Goal: Consume media (video, audio): Consume media (video, audio)

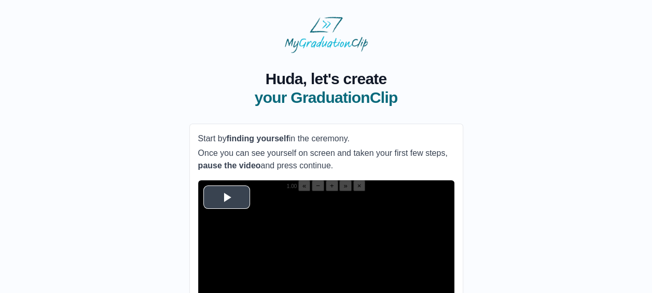
click at [227, 197] on span "Video Player" at bounding box center [227, 197] width 0 height 0
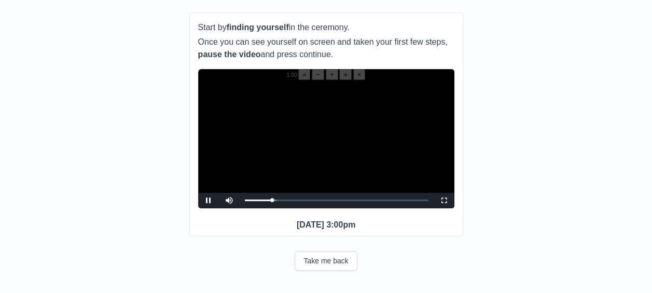
scroll to position [114, 0]
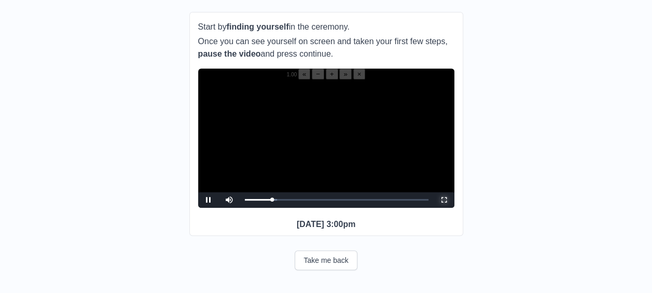
click at [444, 200] on span "Video Player" at bounding box center [444, 200] width 0 height 0
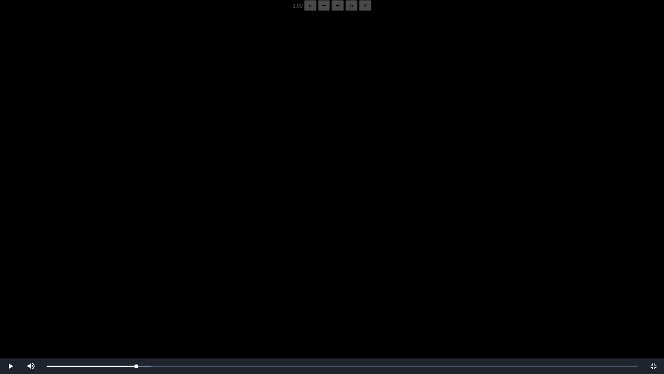
click at [174, 292] on video "Video Player" at bounding box center [332, 198] width 664 height 374
click at [132, 292] on video "Video Player" at bounding box center [332, 198] width 664 height 374
click at [156, 292] on video "Video Player" at bounding box center [332, 198] width 664 height 374
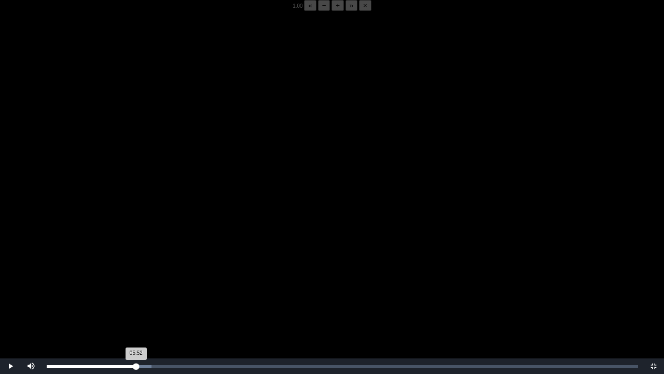
click at [136, 292] on div "05:52 Progress : 0%" at bounding box center [91, 366] width 89 height 3
click at [135, 292] on div "05:50 Progress : 0%" at bounding box center [91, 366] width 89 height 3
click at [134, 292] on div "Loaded : 0% 05:44 05:44 Progress : 0%" at bounding box center [343, 366] width 602 height 16
click at [195, 260] on video "Video Player" at bounding box center [332, 198] width 664 height 374
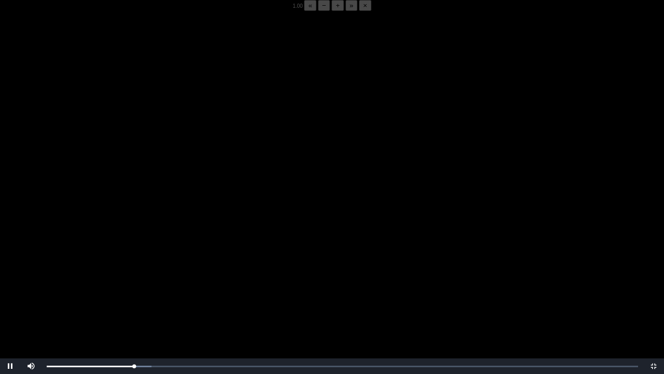
click at [195, 260] on video "Video Player" at bounding box center [332, 198] width 664 height 374
click at [119, 270] on video "Video Player" at bounding box center [332, 198] width 664 height 374
click at [135, 269] on video "Video Player" at bounding box center [332, 198] width 664 height 374
click at [135, 292] on div "05:52 Progress : 0%" at bounding box center [91, 366] width 89 height 3
click at [135, 292] on div "05:51 Progress : 0%" at bounding box center [91, 366] width 89 height 3
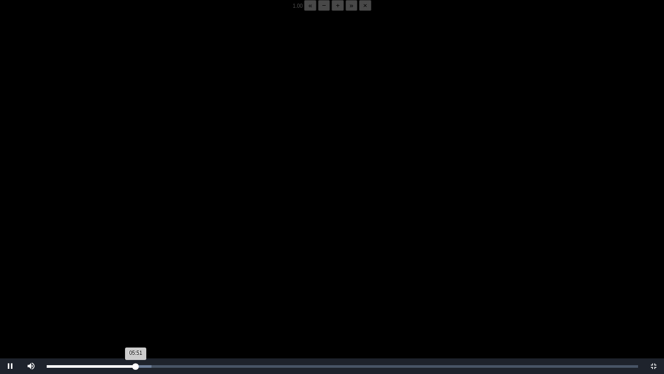
click at [134, 292] on div "05:51 Progress : 0%" at bounding box center [91, 366] width 89 height 3
click at [318, 11] on button "−" at bounding box center [324, 5] width 12 height 11
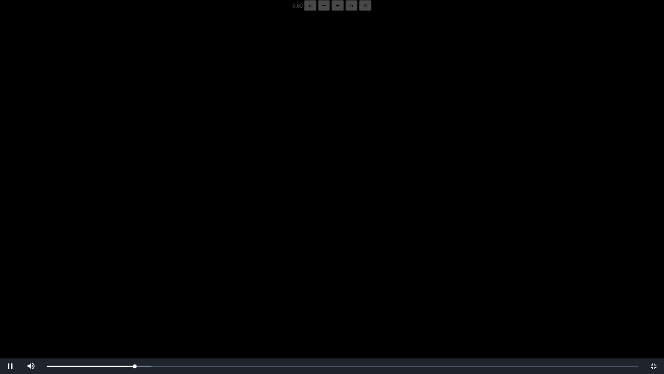
click at [318, 11] on button "−" at bounding box center [324, 5] width 12 height 11
click at [130, 292] on video "Video Player" at bounding box center [332, 198] width 664 height 374
click at [136, 292] on div "05:53 Progress : 0%" at bounding box center [91, 366] width 89 height 3
click at [136, 292] on div "05:54 Progress : 0%" at bounding box center [91, 366] width 89 height 3
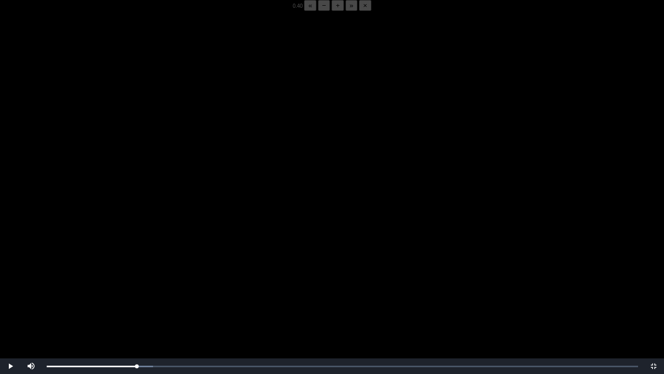
click at [147, 292] on video "Video Player" at bounding box center [332, 198] width 664 height 374
click at [136, 292] on div "05:55 Progress : 0%" at bounding box center [92, 366] width 90 height 3
click at [133, 292] on div "Loaded : 0% 05:40 05:53 Progress : 0%" at bounding box center [343, 366] width 602 height 16
click at [162, 292] on video "Video Player" at bounding box center [332, 198] width 664 height 374
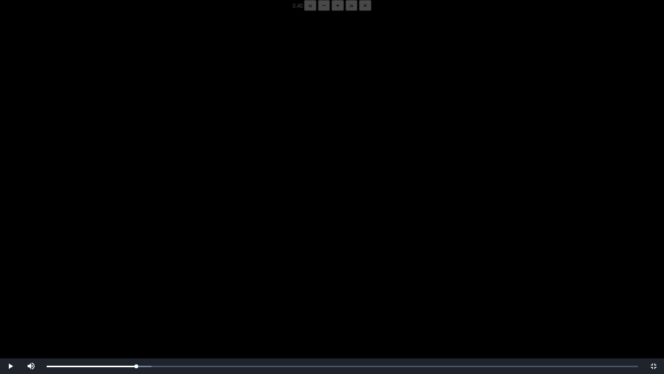
click at [162, 292] on video "Video Player" at bounding box center [332, 198] width 664 height 374
click at [161, 292] on video "Video Player" at bounding box center [332, 198] width 664 height 374
click at [134, 292] on div "05:46 Progress : 0%" at bounding box center [92, 366] width 90 height 3
click at [135, 292] on div "05:52 Progress : 0%" at bounding box center [91, 366] width 89 height 3
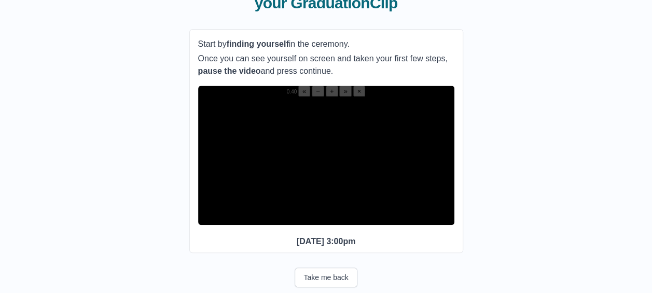
scroll to position [99, 0]
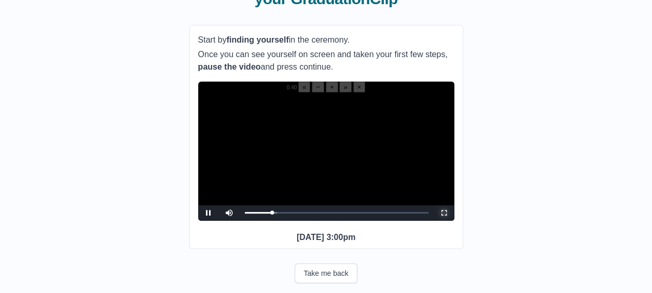
click at [444, 213] on span "Video Player" at bounding box center [444, 213] width 0 height 0
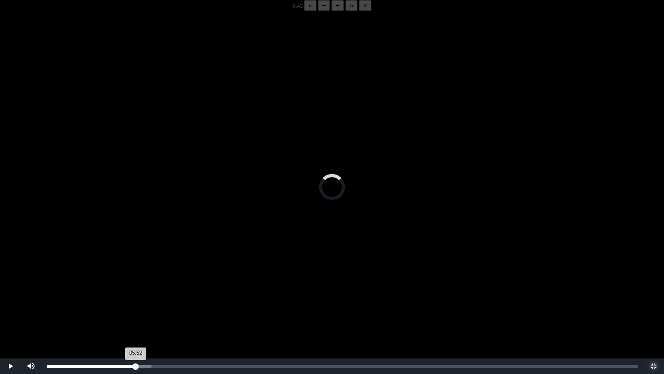
click at [136, 292] on div "05:52 Progress : 0%" at bounding box center [91, 366] width 89 height 3
click at [133, 292] on div "05:52 Progress : 0%" at bounding box center [91, 366] width 89 height 3
click at [133, 292] on div "05:40 Progress : 0%" at bounding box center [90, 366] width 86 height 3
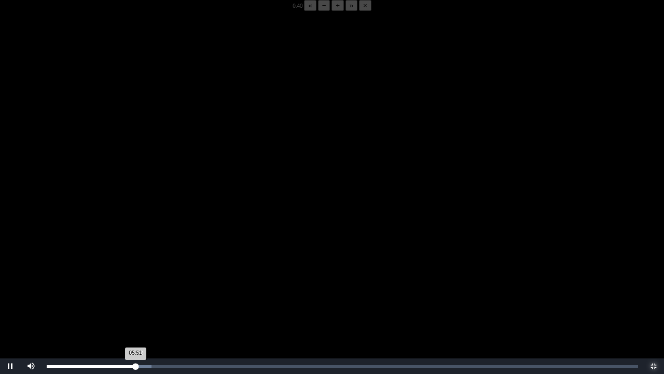
click at [135, 292] on div "05:51 Progress : 0%" at bounding box center [91, 366] width 89 height 3
click at [134, 292] on div "05:44 Progress : 0%" at bounding box center [90, 366] width 87 height 3
click at [222, 244] on video "Video Player" at bounding box center [332, 198] width 664 height 374
click at [180, 245] on video "Video Player" at bounding box center [332, 198] width 664 height 374
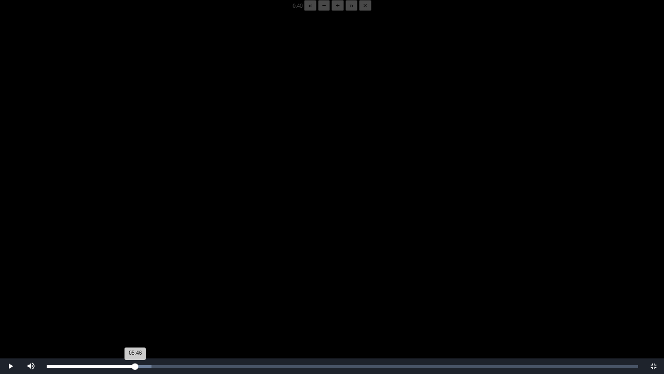
click at [134, 292] on div "05:46 Progress : 0%" at bounding box center [91, 366] width 89 height 3
click at [155, 292] on video "Video Player" at bounding box center [332, 198] width 664 height 374
click at [182, 290] on video "Video Player" at bounding box center [332, 198] width 664 height 374
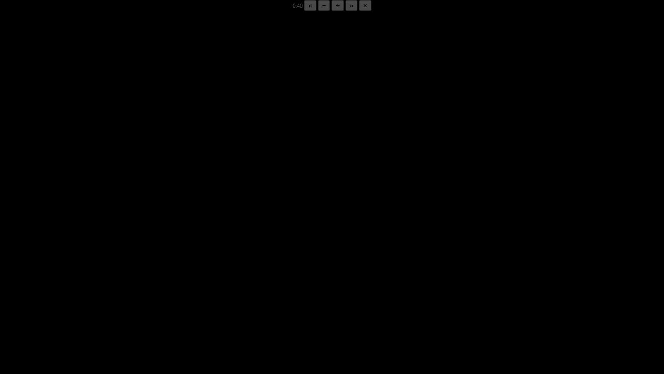
click at [182, 290] on video "Video Player" at bounding box center [332, 198] width 664 height 374
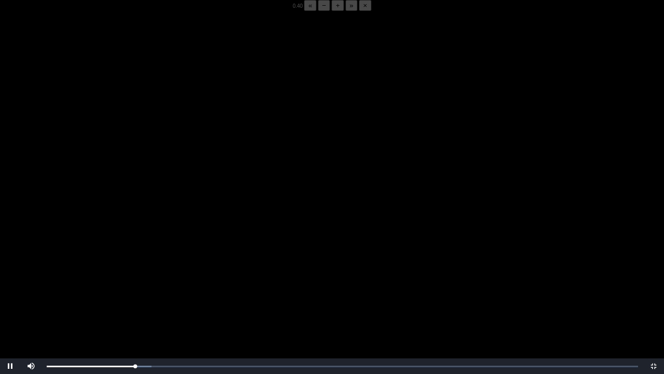
click at [182, 290] on video "Video Player" at bounding box center [332, 198] width 664 height 374
click at [135, 292] on div "05:50 Progress : 0%" at bounding box center [91, 366] width 89 height 3
click at [132, 292] on div "05:50 Progress : 0%" at bounding box center [91, 366] width 89 height 3
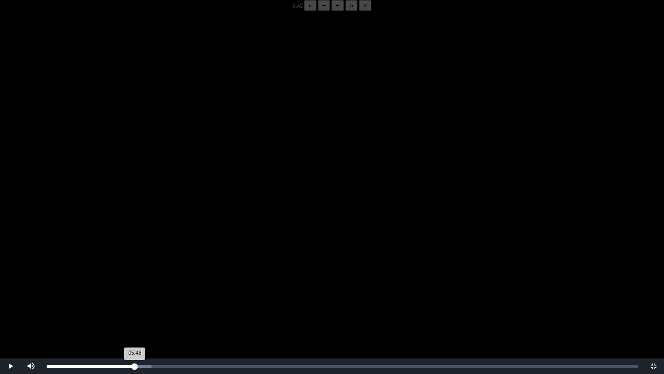
click at [135, 292] on div "05:48 Progress : 0%" at bounding box center [91, 366] width 88 height 3
click at [134, 292] on div "05:46 Progress : 0%" at bounding box center [91, 366] width 88 height 3
click at [134, 292] on div "05:51 Progress : 0%" at bounding box center [91, 366] width 89 height 3
click at [304, 9] on span "« − + » ×" at bounding box center [337, 6] width 67 height 6
click at [332, 11] on button "+" at bounding box center [338, 5] width 12 height 11
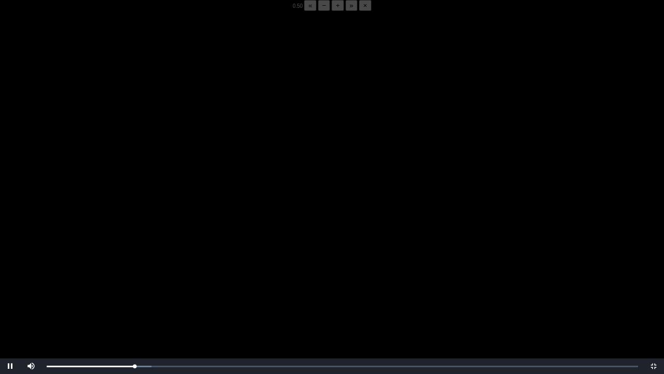
click at [332, 11] on button "+" at bounding box center [338, 5] width 12 height 11
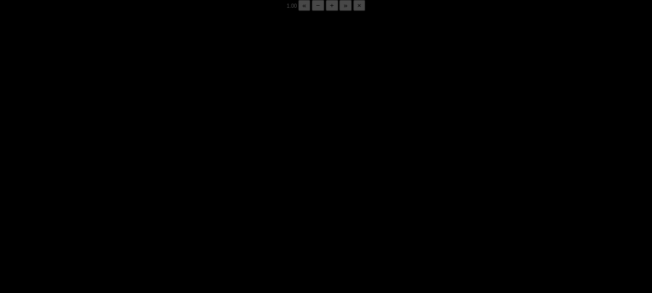
scroll to position [93, 0]
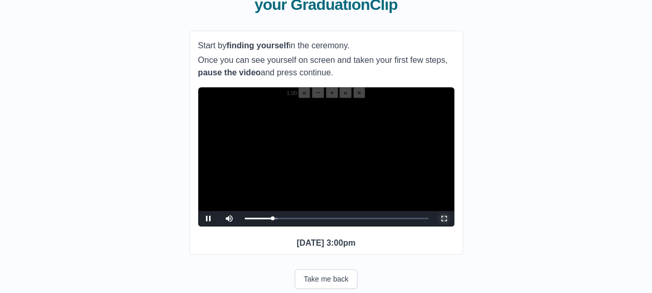
click at [444, 218] on span "Video Player" at bounding box center [444, 218] width 0 height 0
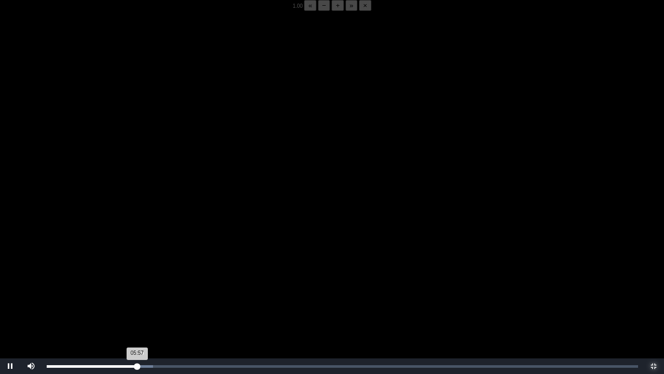
click at [137, 292] on div "05:57 Progress : 0%" at bounding box center [92, 366] width 90 height 3
click at [136, 292] on div "05:57 Progress : 0%" at bounding box center [92, 366] width 90 height 3
click at [136, 292] on div "05:53 Progress : 0%" at bounding box center [91, 366] width 89 height 3
click at [135, 292] on div "05:53 Progress : 0%" at bounding box center [91, 366] width 89 height 3
click at [134, 292] on div "05:51 Progress : 0%" at bounding box center [91, 366] width 89 height 3
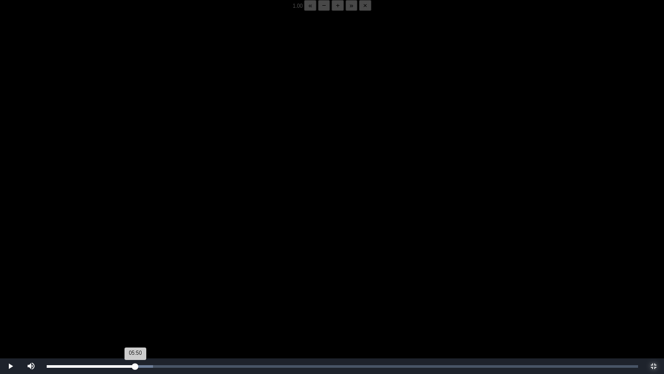
click at [135, 292] on div "05:50 Progress : 0%" at bounding box center [91, 366] width 89 height 3
click at [134, 292] on div "05:51 Progress : 0%" at bounding box center [91, 366] width 89 height 3
click at [135, 292] on div "05:50 Progress : 0%" at bounding box center [91, 366] width 89 height 3
click at [134, 292] on div "05:53 Progress : 0%" at bounding box center [91, 366] width 89 height 3
click at [134, 292] on div "05:51 Progress : 0%" at bounding box center [91, 366] width 89 height 3
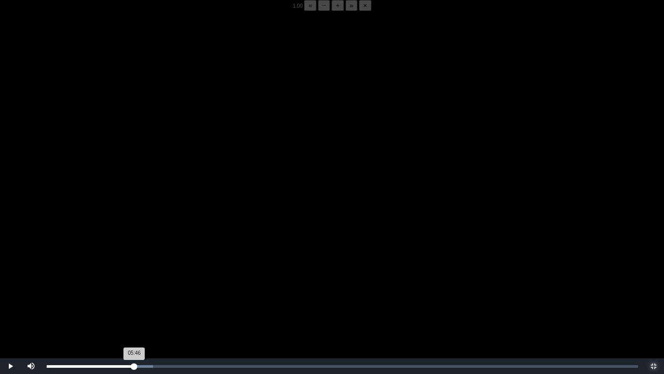
click at [134, 292] on div "05:46 Progress : 0%" at bounding box center [91, 366] width 88 height 3
click at [134, 292] on div "05:48 Progress : 0%" at bounding box center [91, 366] width 88 height 3
click at [134, 292] on div "05:46 Progress : 0%" at bounding box center [91, 366] width 88 height 3
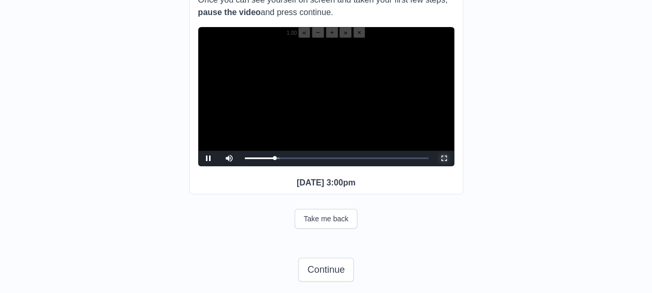
scroll to position [172, 0]
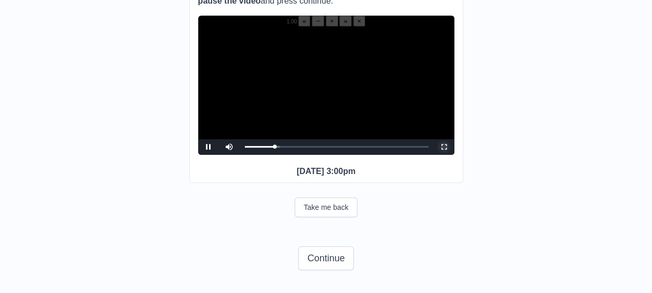
click at [444, 147] on span "Video Player" at bounding box center [444, 147] width 0 height 0
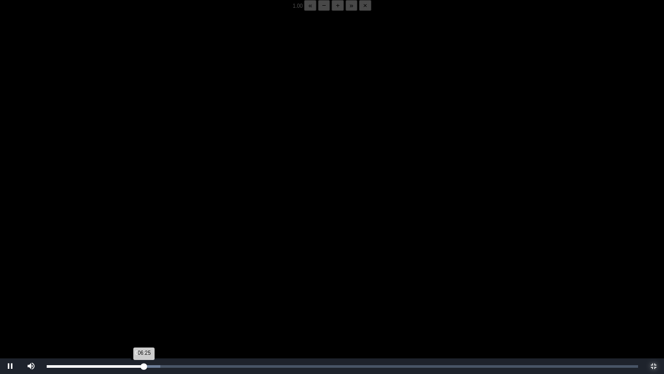
click at [141, 292] on div "06:25 Progress : 0%" at bounding box center [96, 366] width 98 height 3
click at [140, 292] on div "06:09 Progress : 0%" at bounding box center [93, 366] width 93 height 3
click at [137, 292] on div "05:58 Progress : 0%" at bounding box center [93, 366] width 93 height 3
click at [136, 292] on div "05:59 Progress : 0%" at bounding box center [92, 366] width 91 height 3
click at [135, 292] on div "05:50 Progress : 0%" at bounding box center [91, 366] width 89 height 3
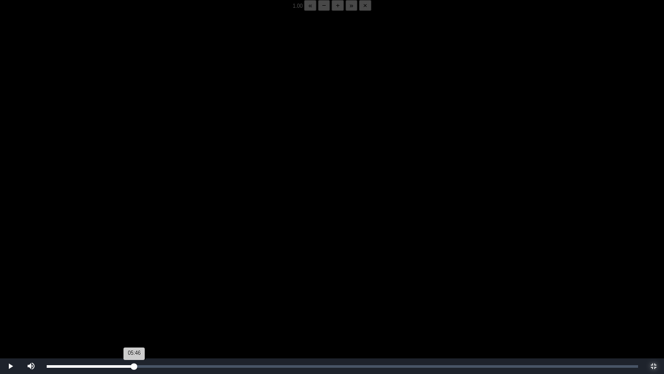
click at [134, 292] on div "05:46 Progress : 0%" at bounding box center [91, 366] width 88 height 3
click at [133, 292] on div "05:49 Progress : 0%" at bounding box center [91, 366] width 88 height 3
click at [134, 292] on div "05:44 Progress : 0%" at bounding box center [90, 366] width 87 height 3
click at [134, 292] on div "05:46 Progress : 0%" at bounding box center [91, 366] width 88 height 3
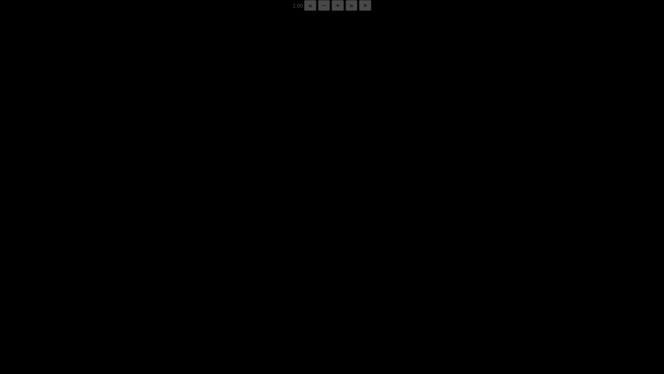
click at [134, 292] on div "05:46 Progress : 0%" at bounding box center [91, 366] width 88 height 3
click at [134, 292] on div "05:50 Progress : 0%" at bounding box center [91, 366] width 89 height 3
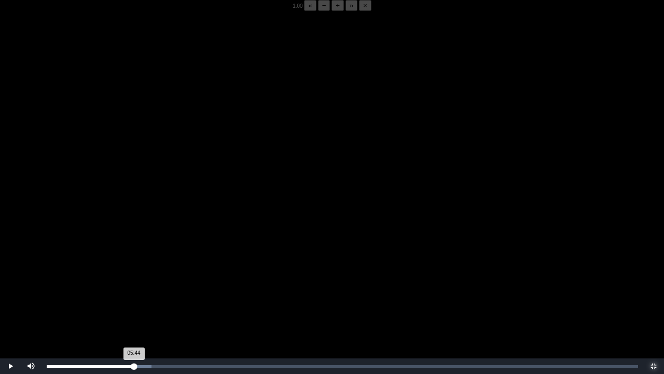
click at [134, 292] on div "05:44 Progress : 0%" at bounding box center [90, 366] width 87 height 3
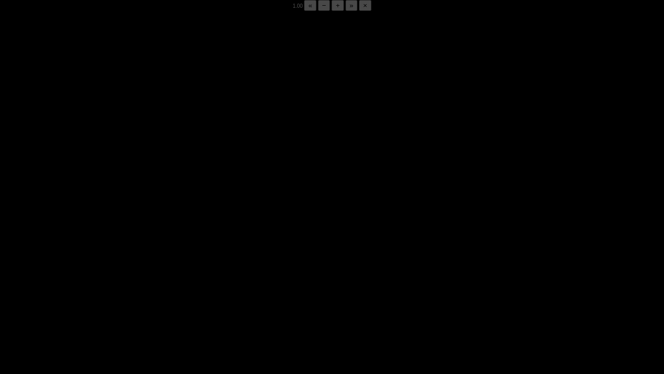
click at [134, 292] on div "05:53 Progress : 0%" at bounding box center [91, 366] width 89 height 3
click at [134, 292] on div "05:50 Progress : 0%" at bounding box center [91, 366] width 89 height 3
click at [134, 292] on div "05:49 Progress : 0%" at bounding box center [91, 366] width 88 height 3
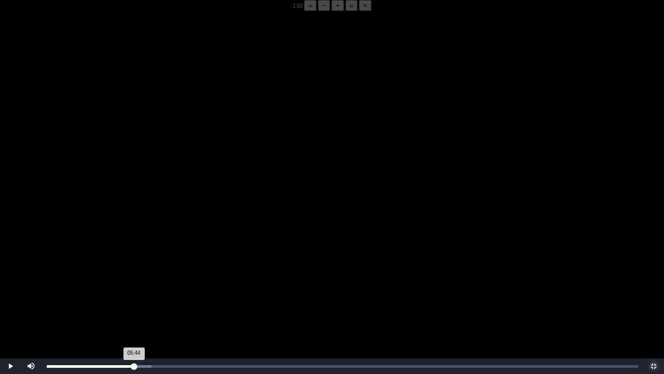
click at [134, 292] on div "05:44 Progress : 0%" at bounding box center [90, 366] width 87 height 3
click at [151, 275] on video "Video Player" at bounding box center [332, 198] width 664 height 374
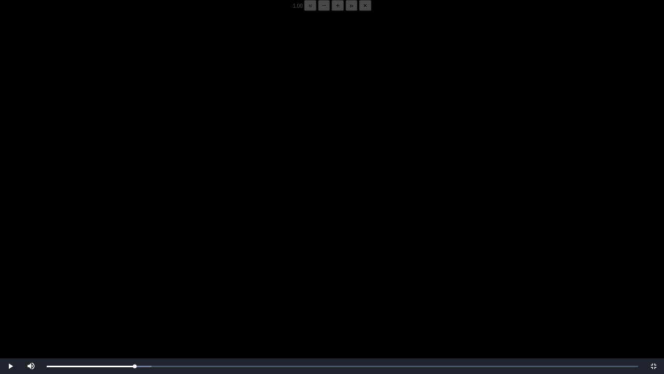
click at [151, 275] on video "Video Player" at bounding box center [332, 198] width 664 height 374
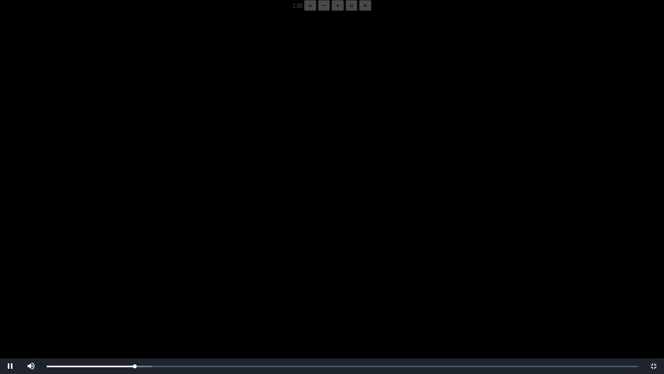
click at [151, 275] on video "Video Player" at bounding box center [332, 198] width 664 height 374
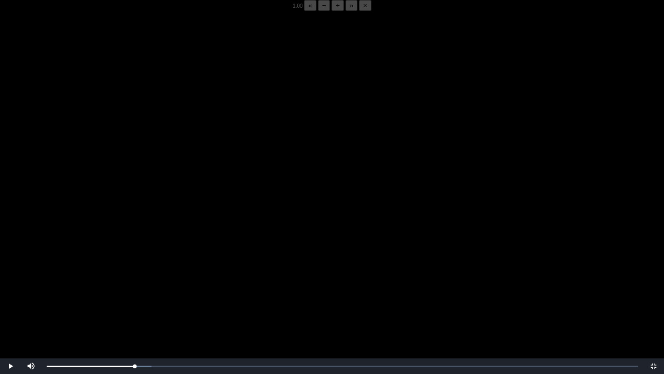
click at [151, 275] on video "Video Player" at bounding box center [332, 198] width 664 height 374
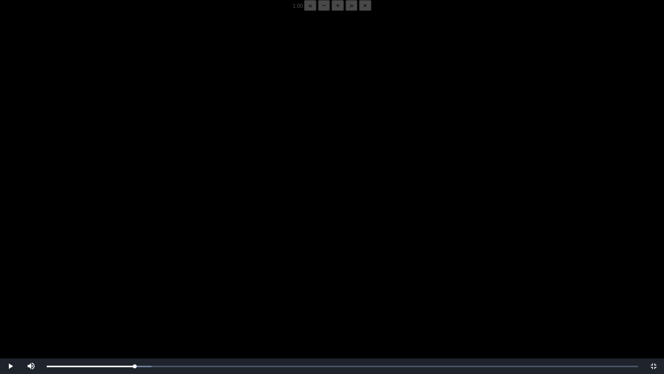
click at [151, 275] on video "Video Player" at bounding box center [332, 198] width 664 height 374
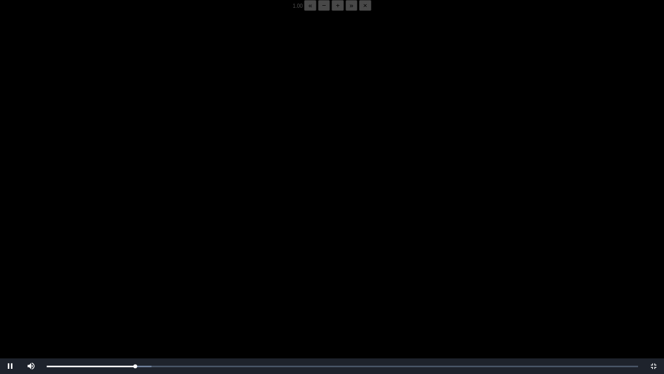
click at [151, 275] on video "Video Player" at bounding box center [332, 198] width 664 height 374
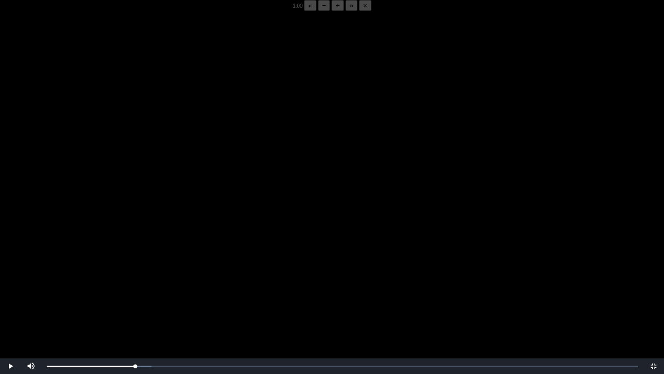
click at [151, 275] on video "Video Player" at bounding box center [332, 198] width 664 height 374
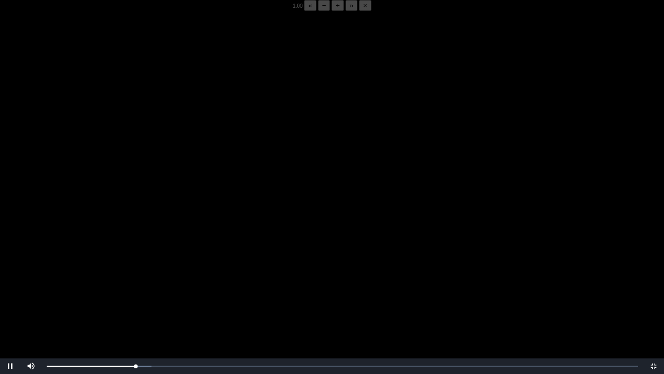
click at [151, 275] on video "Video Player" at bounding box center [332, 198] width 664 height 374
click at [135, 292] on div "05:51 Progress : 0%" at bounding box center [91, 366] width 89 height 3
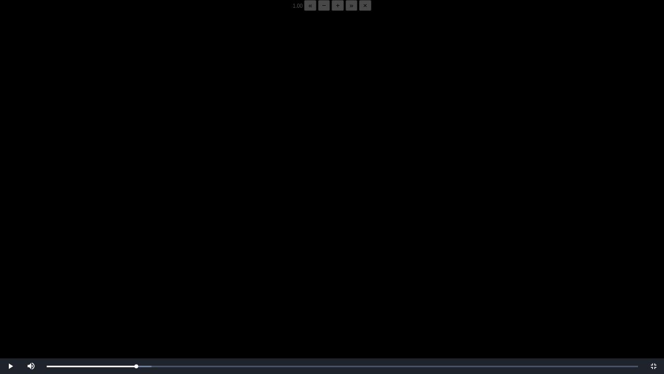
click at [143, 292] on video "Video Player" at bounding box center [332, 198] width 664 height 374
click at [139, 292] on video "Video Player" at bounding box center [332, 198] width 664 height 374
click at [136, 292] on div "05:53 Progress : 0%" at bounding box center [91, 366] width 89 height 3
click at [163, 292] on video "Video Player" at bounding box center [332, 198] width 664 height 374
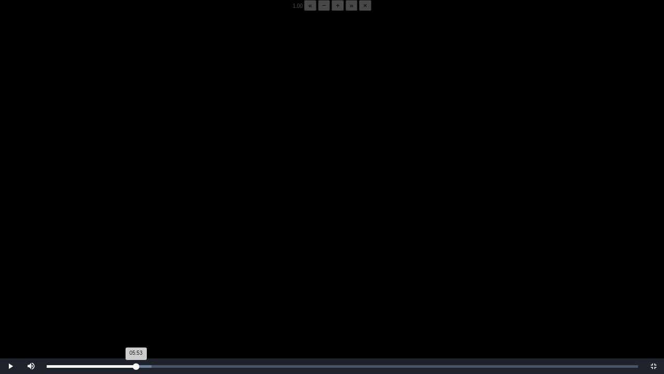
click at [136, 292] on div "05:53 Progress : 0%" at bounding box center [91, 366] width 89 height 3
click at [134, 292] on div "05:52 Progress : 0%" at bounding box center [91, 366] width 89 height 3
click at [206, 290] on video "Video Player" at bounding box center [332, 198] width 664 height 374
click at [332, 254] on video "Video Player" at bounding box center [332, 198] width 664 height 374
click at [252, 266] on video "Video Player" at bounding box center [332, 198] width 664 height 374
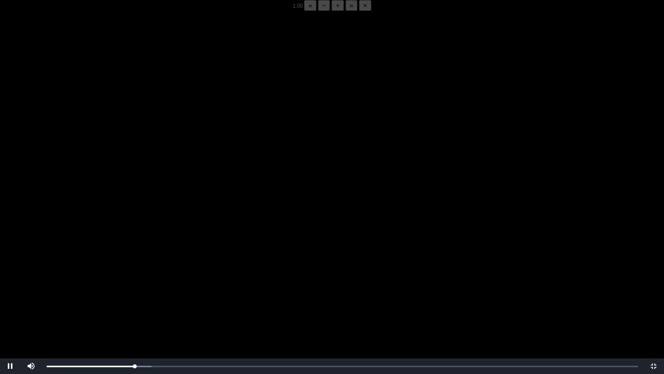
click at [252, 266] on video "Video Player" at bounding box center [332, 198] width 664 height 374
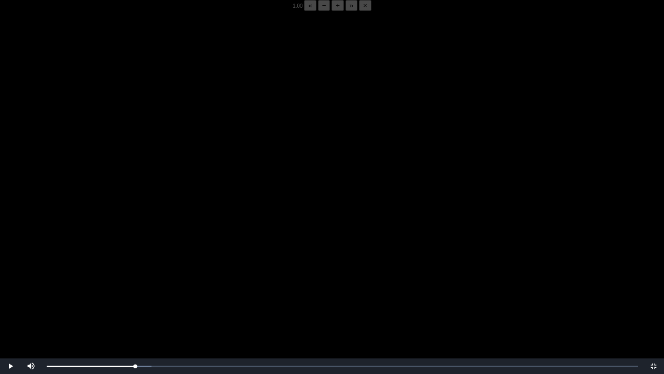
click at [267, 240] on video "Video Player" at bounding box center [332, 198] width 664 height 374
click at [268, 240] on video "Video Player" at bounding box center [332, 198] width 664 height 374
click at [265, 238] on video "Video Player" at bounding box center [332, 198] width 664 height 374
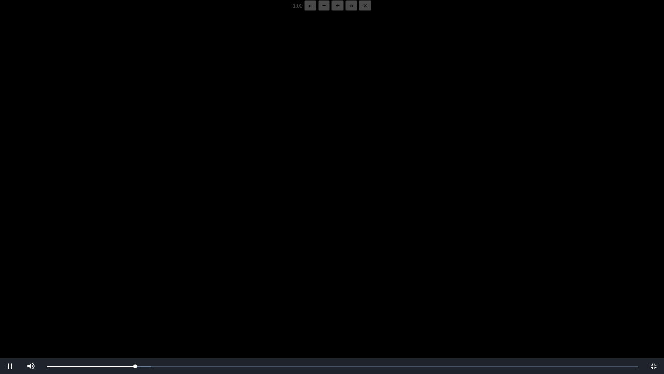
click at [265, 238] on video "Video Player" at bounding box center [332, 198] width 664 height 374
click at [134, 292] on div "05:46 Progress : 0%" at bounding box center [91, 366] width 89 height 3
click at [177, 287] on video "Video Player" at bounding box center [332, 198] width 664 height 374
click at [177, 290] on video "Video Player" at bounding box center [332, 198] width 664 height 374
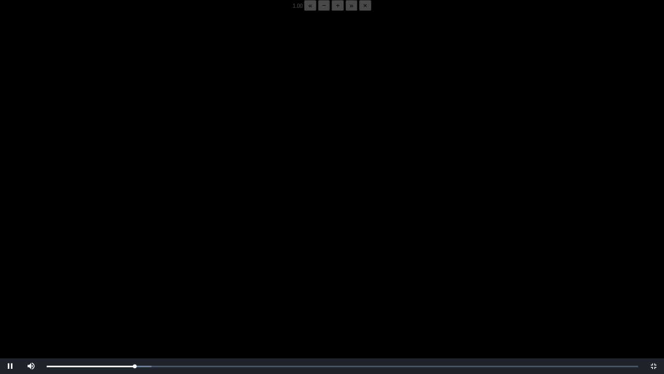
click at [177, 290] on video "Video Player" at bounding box center [332, 198] width 664 height 374
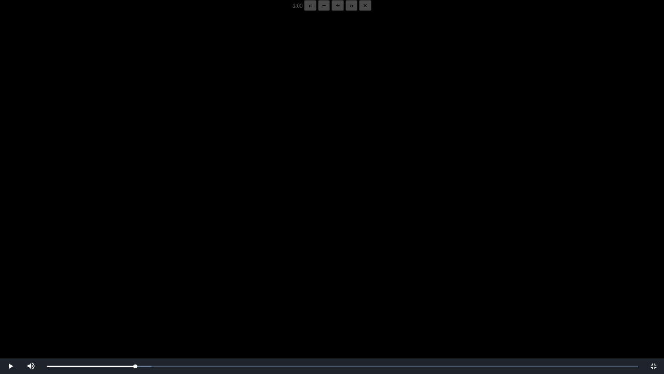
click at [178, 290] on video "Video Player" at bounding box center [332, 198] width 664 height 374
click at [184, 275] on video "Video Player" at bounding box center [332, 198] width 664 height 374
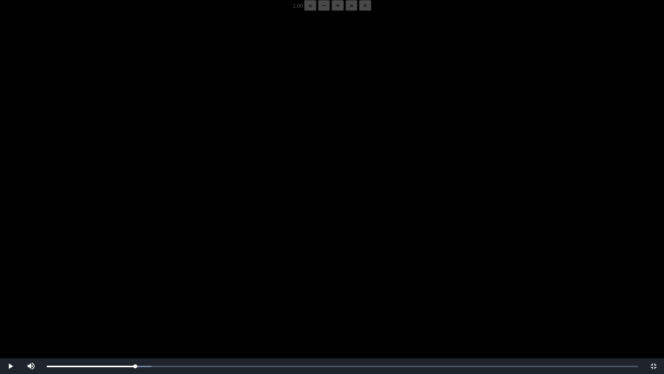
click at [184, 275] on video "Video Player" at bounding box center [332, 198] width 664 height 374
click at [213, 284] on video "Video Player" at bounding box center [332, 198] width 664 height 374
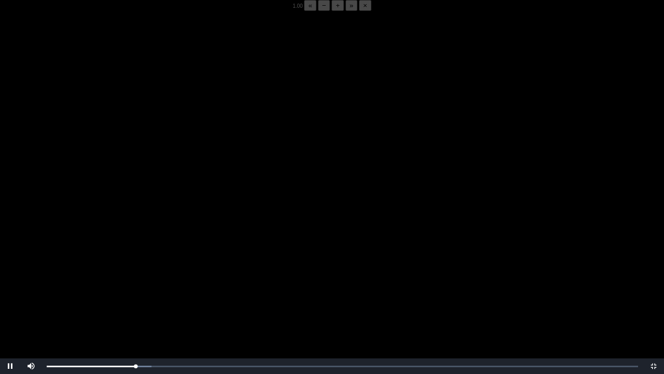
click at [213, 284] on video "Video Player" at bounding box center [332, 198] width 664 height 374
click at [158, 292] on video "Video Player" at bounding box center [332, 198] width 664 height 374
click at [135, 292] on div "05:53 Progress : 0%" at bounding box center [91, 366] width 89 height 3
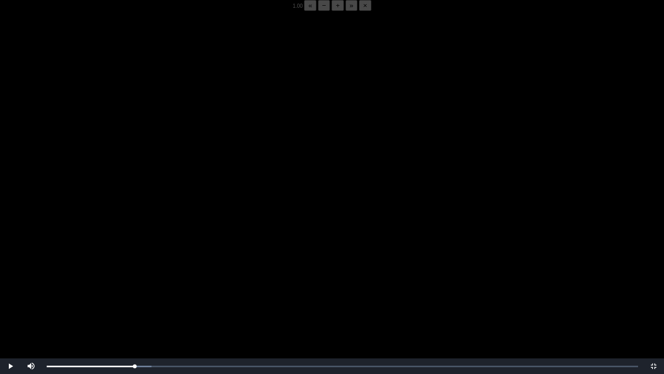
click at [157, 292] on video "Video Player" at bounding box center [332, 198] width 664 height 374
click at [135, 292] on div "05:48 Progress : 0%" at bounding box center [91, 366] width 88 height 3
click at [67, 280] on video "Video Player" at bounding box center [332, 198] width 664 height 374
click at [195, 230] on video "Video Player" at bounding box center [332, 198] width 664 height 374
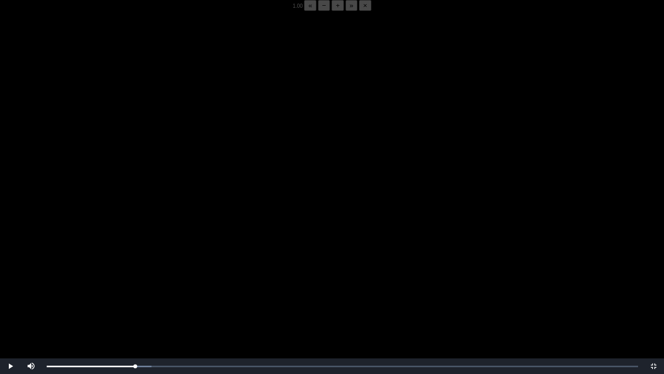
click at [195, 230] on video "Video Player" at bounding box center [332, 198] width 664 height 374
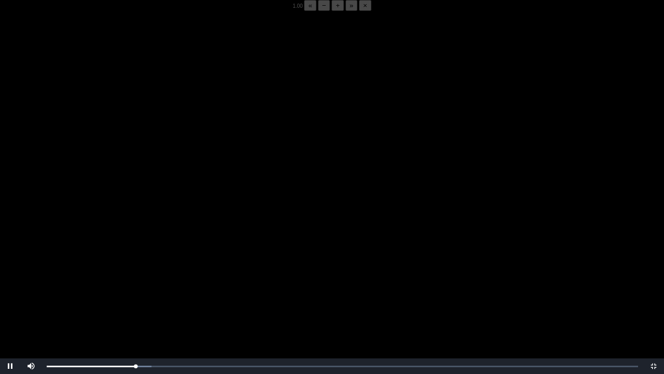
click at [195, 230] on video "Video Player" at bounding box center [332, 198] width 664 height 374
click at [133, 254] on video "Video Player" at bounding box center [332, 198] width 664 height 374
click at [136, 292] on div "05:52 Progress : 0%" at bounding box center [92, 366] width 90 height 3
click at [135, 292] on div "05:55 Progress : 0%" at bounding box center [91, 366] width 88 height 3
click at [116, 196] on video "Video Player" at bounding box center [332, 198] width 664 height 374
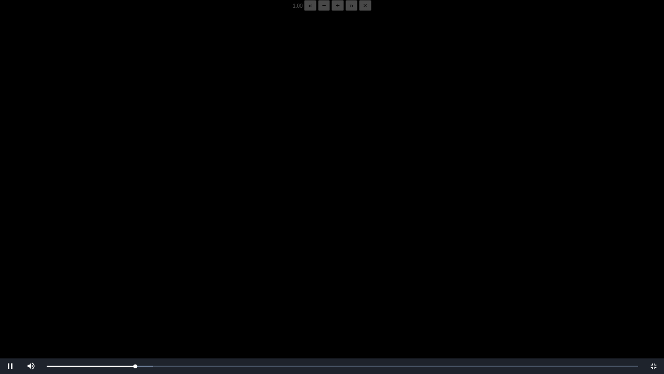
click at [94, 216] on video "Video Player" at bounding box center [332, 198] width 664 height 374
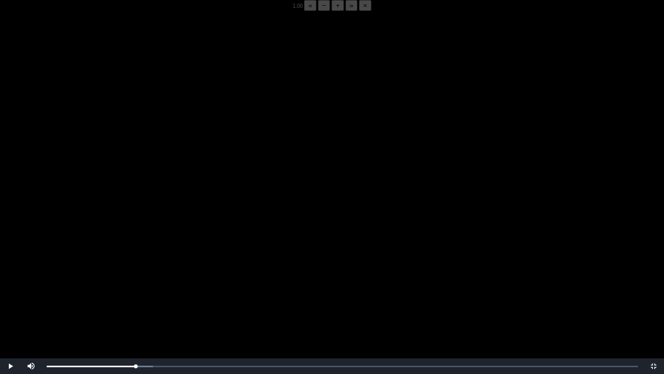
click at [94, 216] on video "Video Player" at bounding box center [332, 198] width 664 height 374
click at [99, 211] on video "Video Player" at bounding box center [332, 198] width 664 height 374
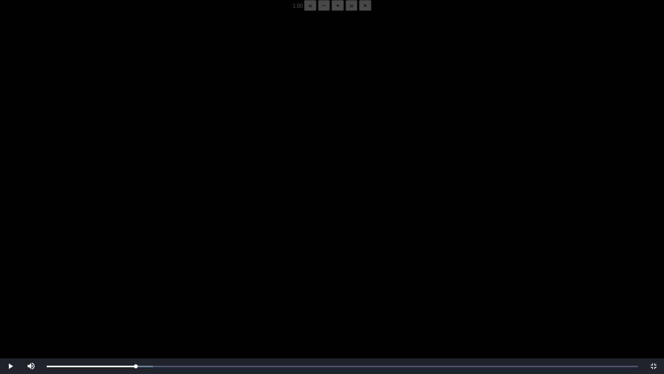
click at [99, 211] on video "Video Player" at bounding box center [332, 198] width 664 height 374
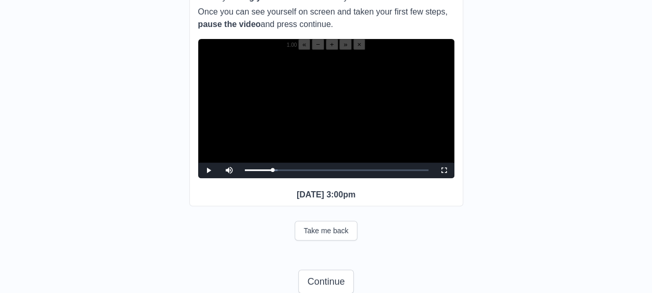
scroll to position [145, 0]
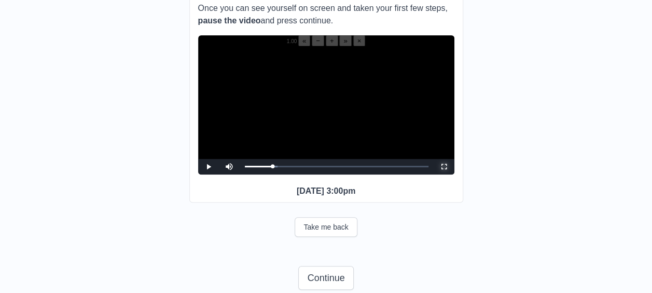
click at [444, 167] on span "Video Player" at bounding box center [444, 167] width 0 height 0
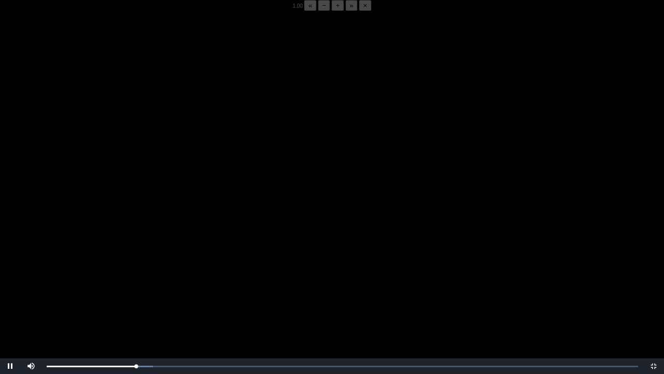
click at [126, 278] on video "Video Player" at bounding box center [332, 198] width 664 height 374
click at [136, 292] on div "Loaded : 0% 05:52 05:53 Progress : 0%" at bounding box center [343, 366] width 602 height 16
click at [136, 292] on div "Loaded : 0% 05:52 05:52 Progress : 0%" at bounding box center [343, 366] width 602 height 16
click at [133, 292] on div "05:52 Progress : 0%" at bounding box center [91, 366] width 89 height 3
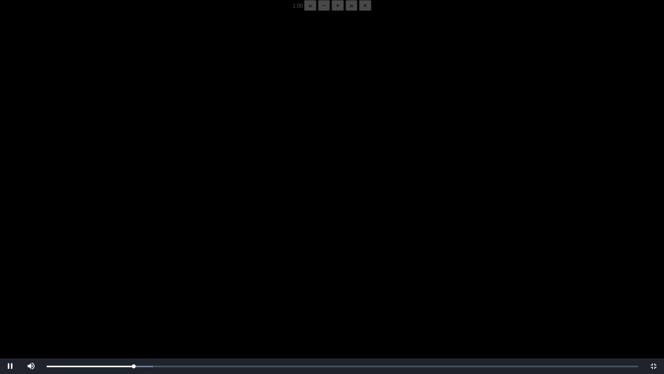
click at [134, 292] on video "Video Player" at bounding box center [332, 198] width 664 height 374
click at [173, 267] on video "Video Player" at bounding box center [332, 198] width 664 height 374
click at [139, 278] on video "Video Player" at bounding box center [332, 198] width 664 height 374
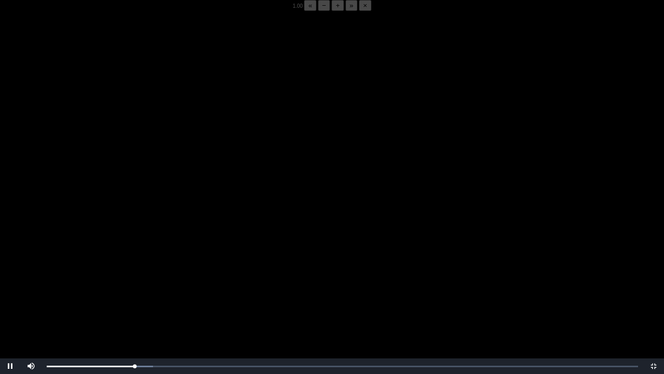
click at [139, 278] on video "Video Player" at bounding box center [332, 198] width 664 height 374
click at [318, 11] on button "−" at bounding box center [324, 5] width 12 height 11
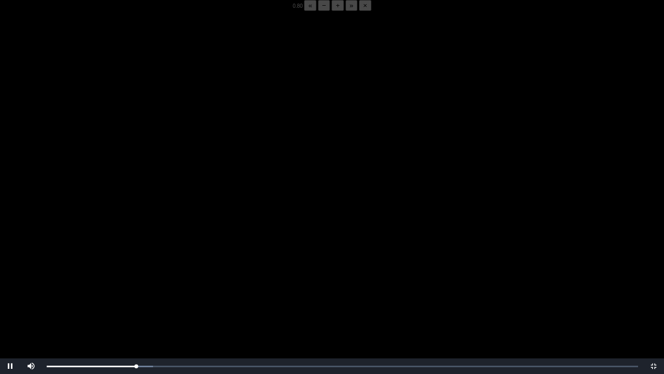
click at [318, 11] on button "−" at bounding box center [324, 5] width 12 height 11
click at [136, 292] on div "05:53 Progress : 0%" at bounding box center [92, 366] width 90 height 3
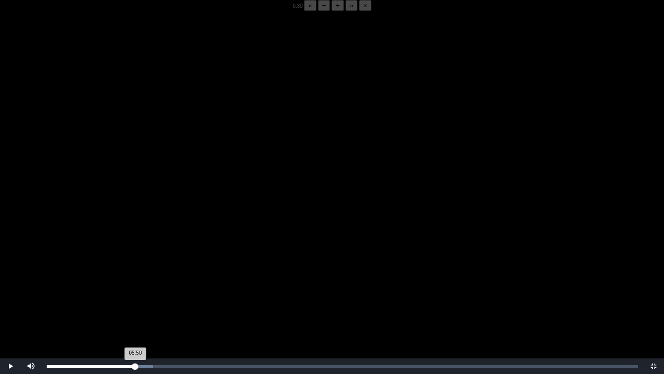
click at [135, 292] on div "05:50 Progress : 0%" at bounding box center [91, 366] width 89 height 3
click at [134, 292] on div "05:51 Progress : 0%" at bounding box center [91, 366] width 89 height 3
click at [135, 292] on div "05:50 Progress : 0%" at bounding box center [91, 366] width 89 height 3
click at [134, 292] on div "05:44 Progress : 0%" at bounding box center [90, 366] width 87 height 3
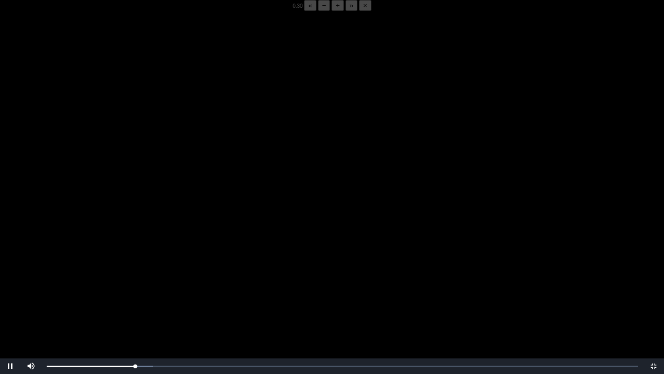
click at [225, 268] on video "Video Player" at bounding box center [332, 198] width 664 height 374
click at [135, 292] on div "05:52 Progress : 0%" at bounding box center [91, 366] width 89 height 3
click at [134, 292] on div "05:52 Progress : 0%" at bounding box center [91, 366] width 89 height 3
click at [156, 292] on video "Video Player" at bounding box center [332, 198] width 664 height 374
click at [135, 292] on div "05:50 Progress : 0%" at bounding box center [91, 366] width 89 height 3
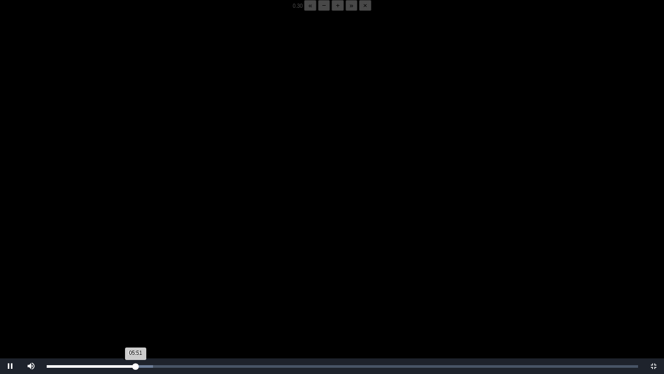
click at [134, 292] on div "05:51 Progress : 0%" at bounding box center [91, 366] width 89 height 3
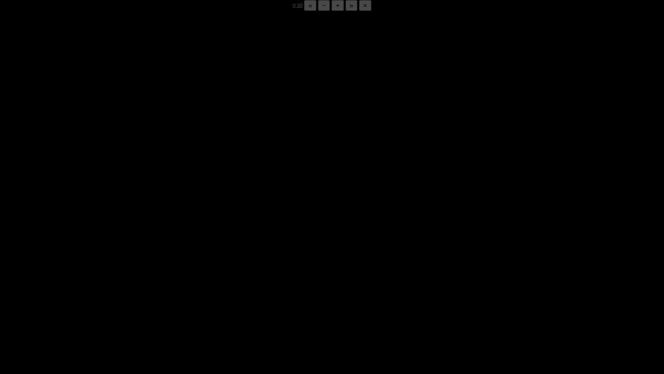
click at [232, 264] on video "Video Player" at bounding box center [332, 198] width 664 height 374
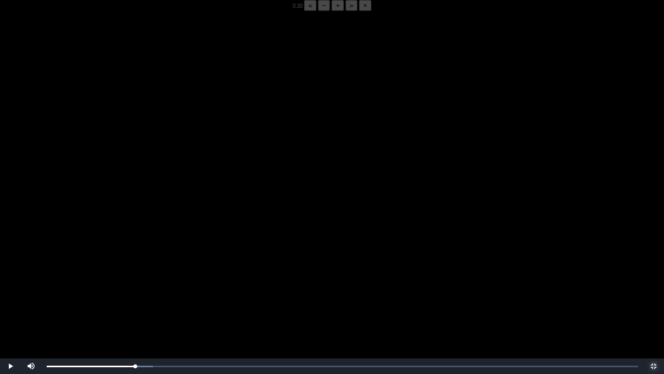
click at [654, 292] on span "Video Player" at bounding box center [654, 366] width 0 height 0
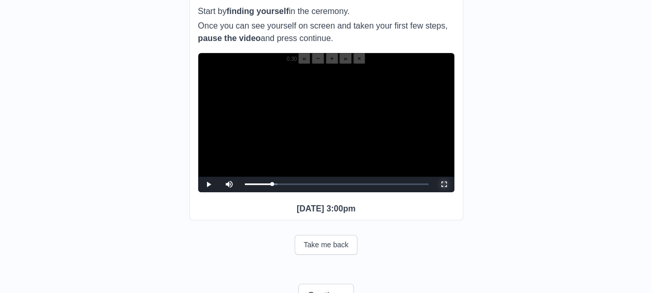
scroll to position [128, 0]
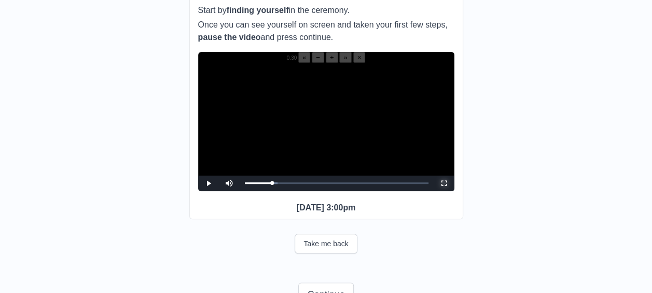
click at [444, 183] on span "Video Player" at bounding box center [444, 183] width 0 height 0
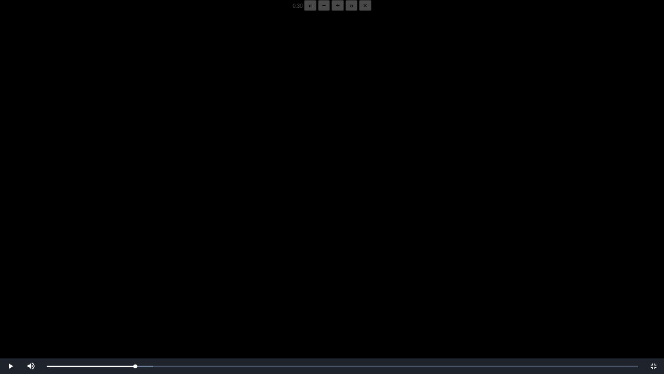
click at [237, 243] on video "Video Player" at bounding box center [332, 198] width 664 height 374
click at [256, 230] on video "Video Player" at bounding box center [332, 198] width 664 height 374
